Goal: Task Accomplishment & Management: Manage account settings

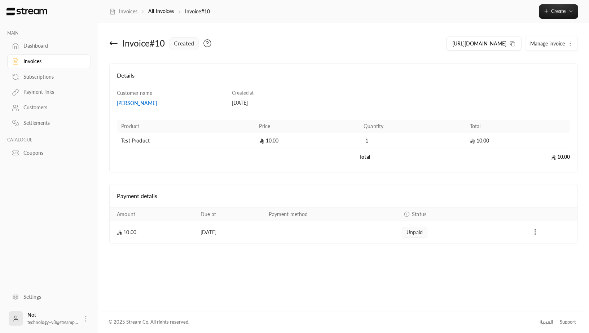
click at [39, 93] on div "Payment links" at bounding box center [52, 91] width 58 height 7
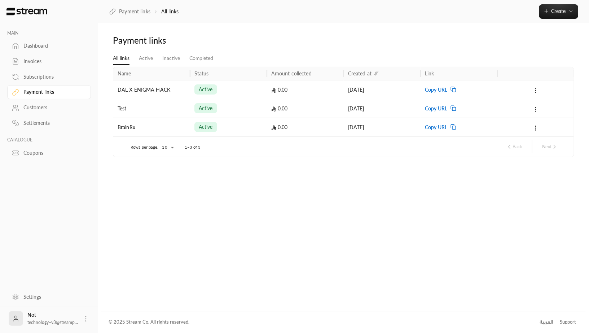
click at [179, 92] on div "DAL X ENIGMA HACK" at bounding box center [152, 89] width 68 height 18
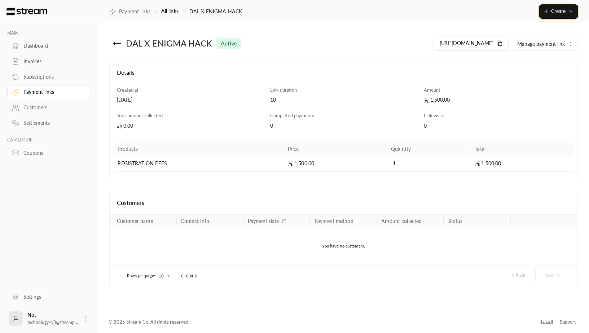
click at [551, 9] on span "Create" at bounding box center [558, 11] width 14 height 6
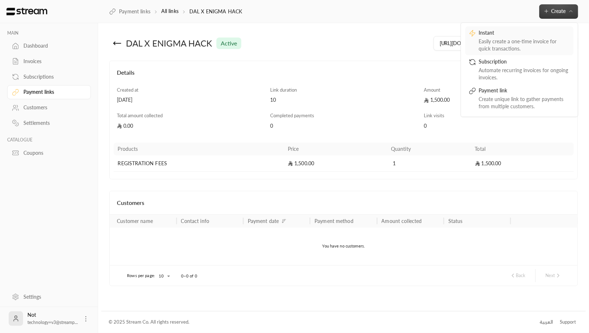
click at [524, 46] on div "Easily create a one-time invoice for quick transactions." at bounding box center [524, 45] width 91 height 14
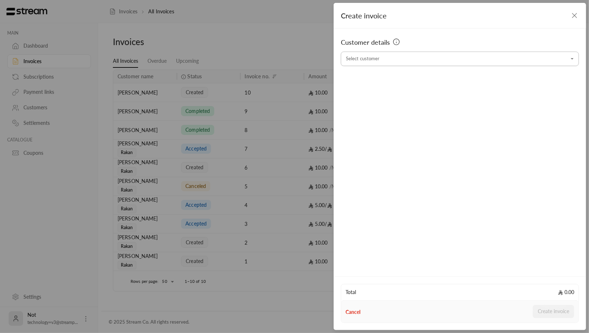
click at [377, 65] on div "Select customer" at bounding box center [460, 59] width 238 height 14
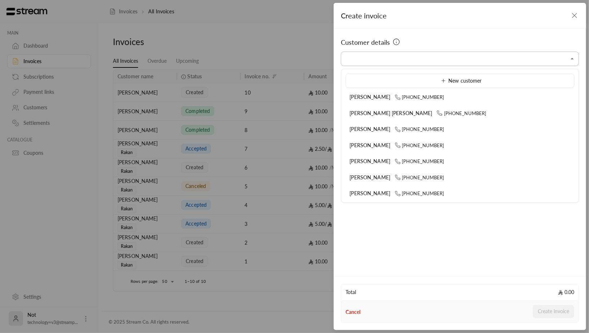
type input "*"
click at [391, 158] on div "عبدالله السنان +966561040999" at bounding box center [460, 162] width 221 height 8
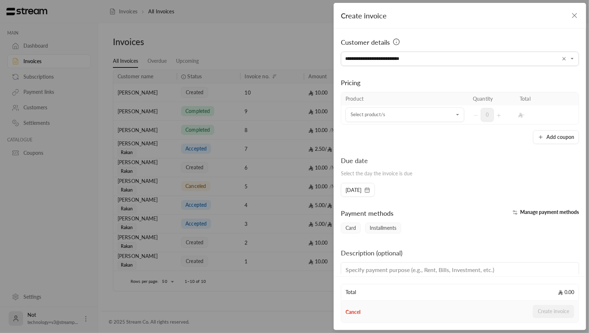
type input "**********"
click at [520, 211] on span "Manage payment methods" at bounding box center [549, 212] width 59 height 6
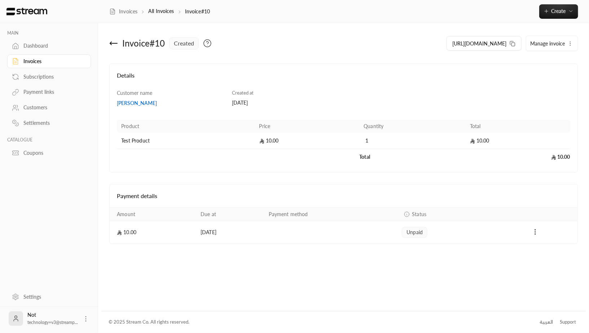
click at [534, 232] on icon "Payments" at bounding box center [535, 231] width 7 height 7
click at [547, 246] on li "Mark as paid" at bounding box center [551, 249] width 33 height 13
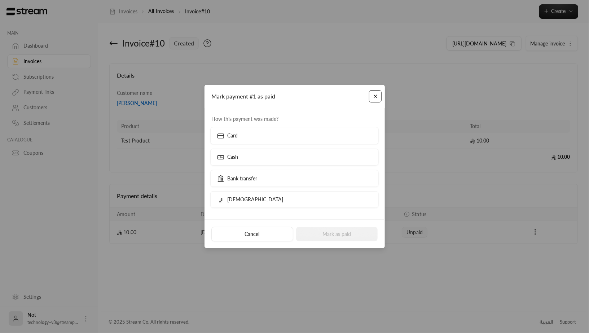
click at [379, 96] on button "Close" at bounding box center [375, 96] width 13 height 13
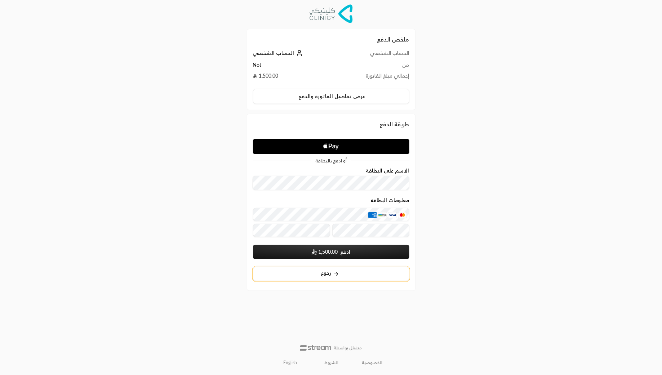
click at [334, 271] on icon at bounding box center [337, 274] width 6 height 6
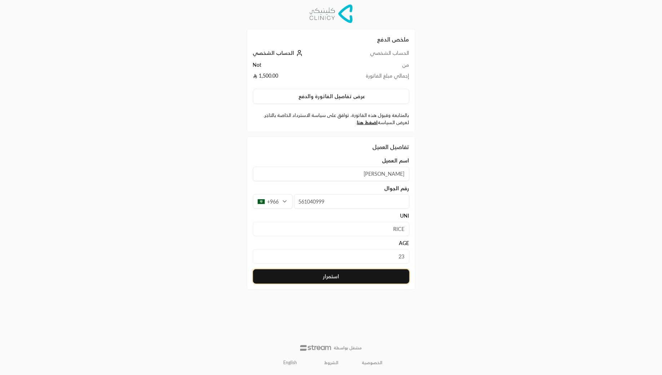
click at [350, 270] on button "استمرار" at bounding box center [331, 276] width 157 height 14
